Goal: Task Accomplishment & Management: Use online tool/utility

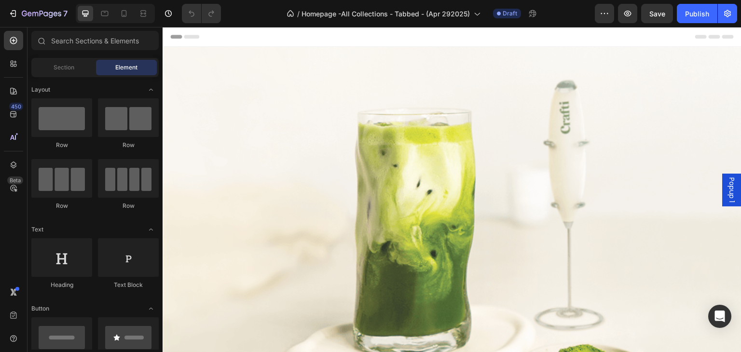
scroll to position [483, 0]
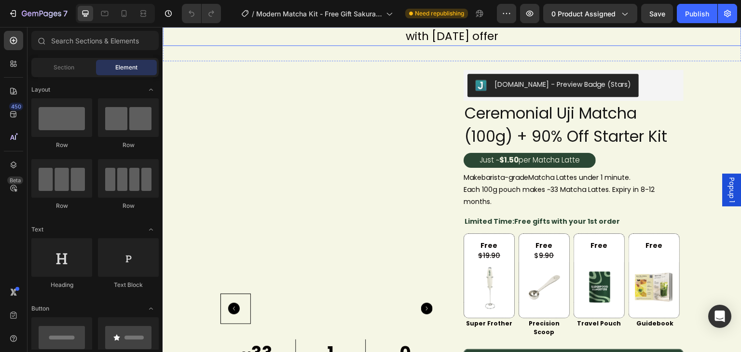
scroll to position [483, 0]
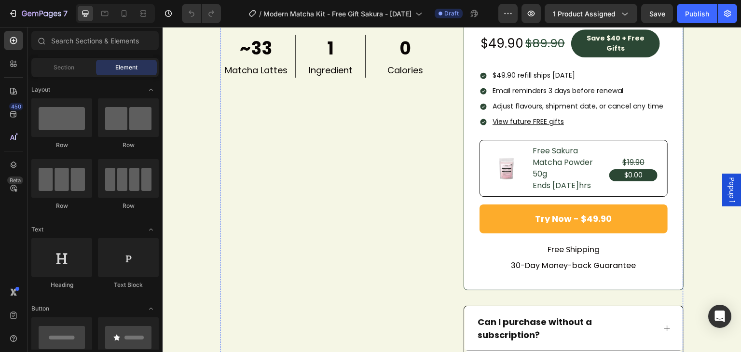
scroll to position [772, 0]
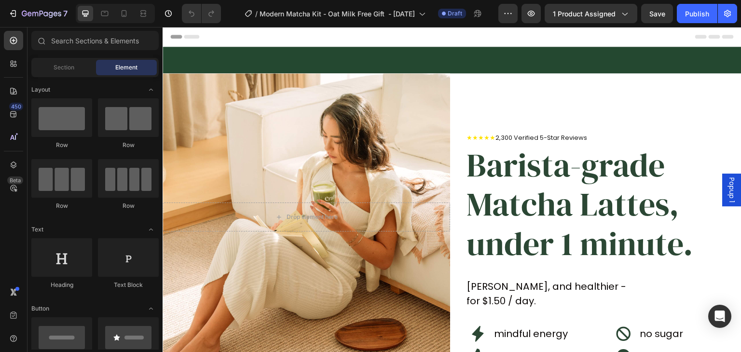
scroll to position [193, 0]
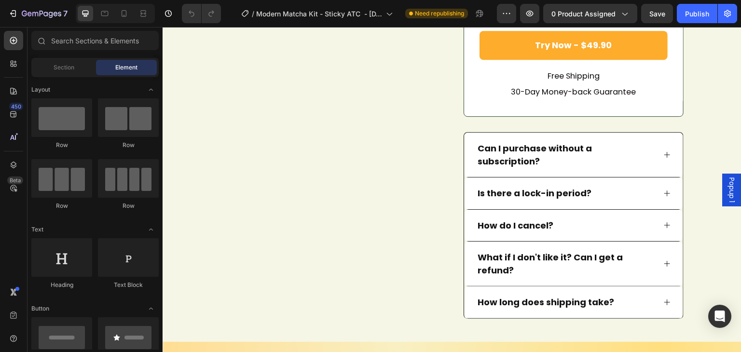
scroll to position [917, 0]
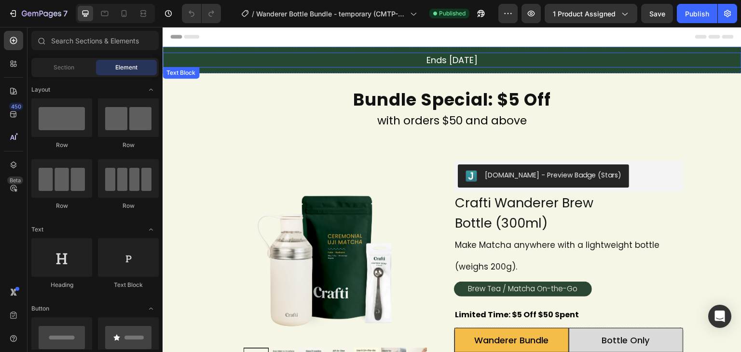
click at [476, 59] on p "Ends 28 Sep" at bounding box center [452, 60] width 577 height 13
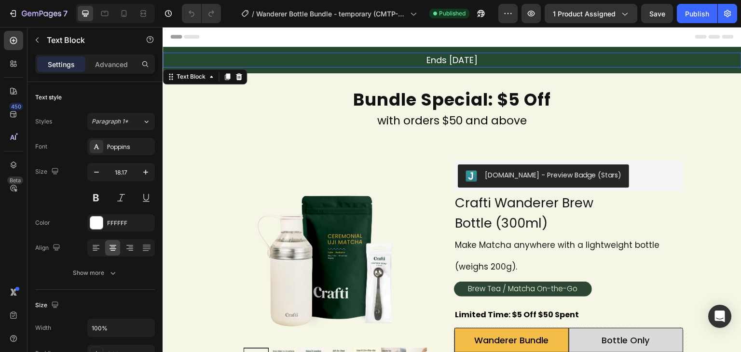
click at [475, 61] on p "Ends 28 Sep" at bounding box center [452, 60] width 577 height 13
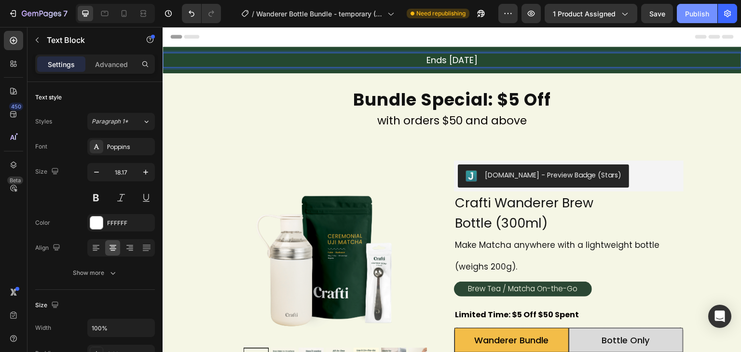
click at [689, 19] on button "Publish" at bounding box center [697, 13] width 41 height 19
